Goal: Transaction & Acquisition: Purchase product/service

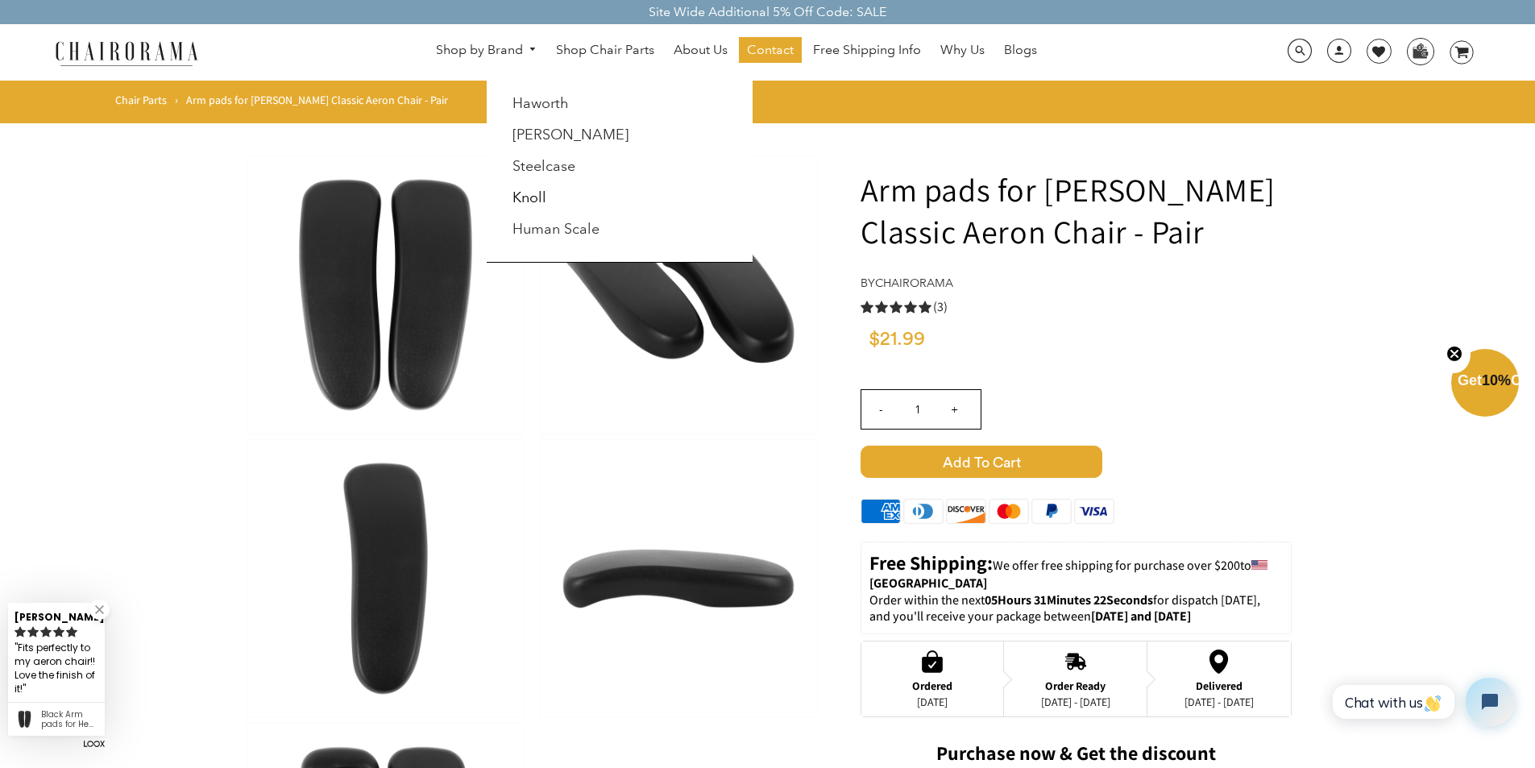
click at [442, 44] on link "Shop by Brand" at bounding box center [487, 50] width 118 height 25
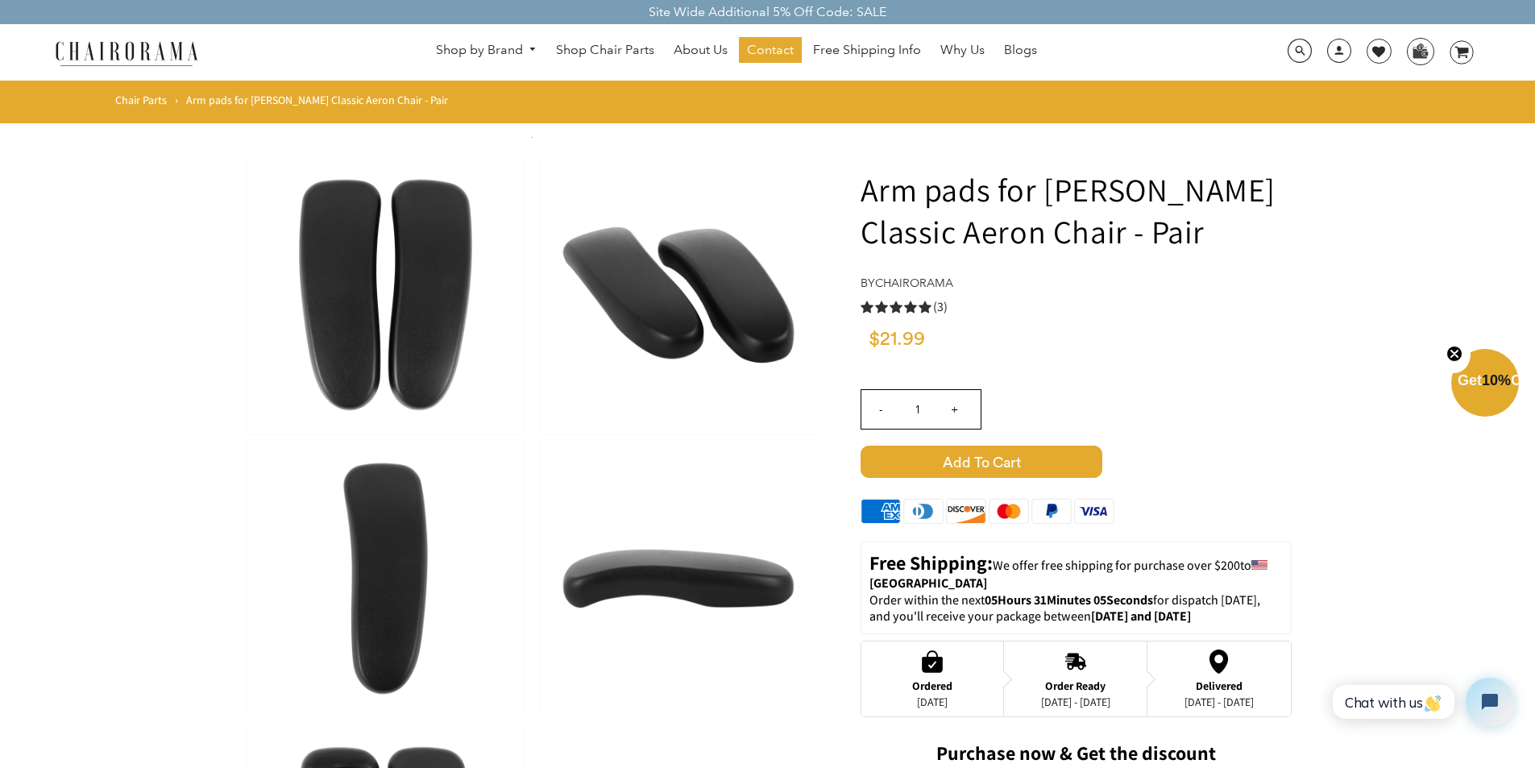
click at [237, 763] on form "Arm pads for [PERSON_NAME] Classic Aeron Chair - Pair by chairorama 5.0 rating …" at bounding box center [767, 768] width 1535 height 1290
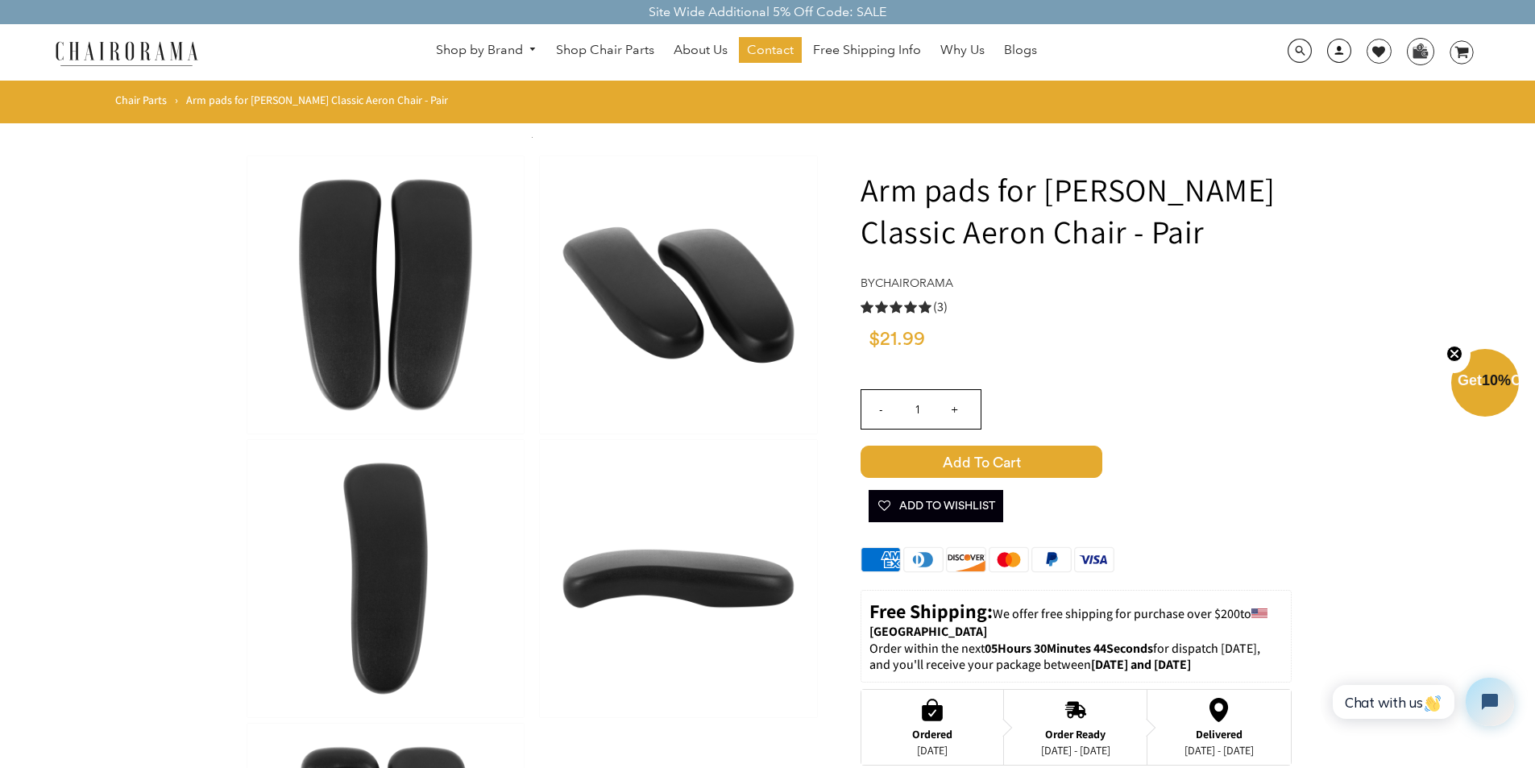
click at [1327, 52] on link at bounding box center [1334, 56] width 39 height 15
